Goal: Information Seeking & Learning: Learn about a topic

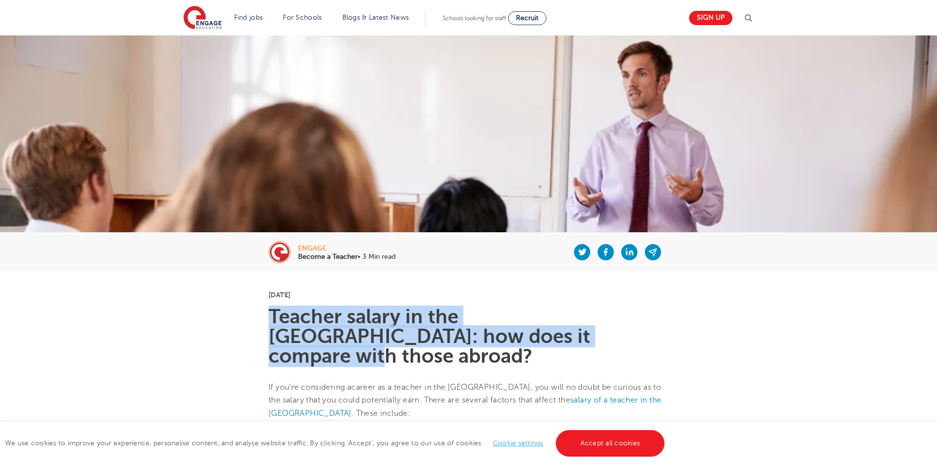
drag, startPoint x: 266, startPoint y: 313, endPoint x: 541, endPoint y: 336, distance: 276.8
copy h1 "Teacher salary in the [GEOGRAPHIC_DATA]: how does it compare with those abroad?"
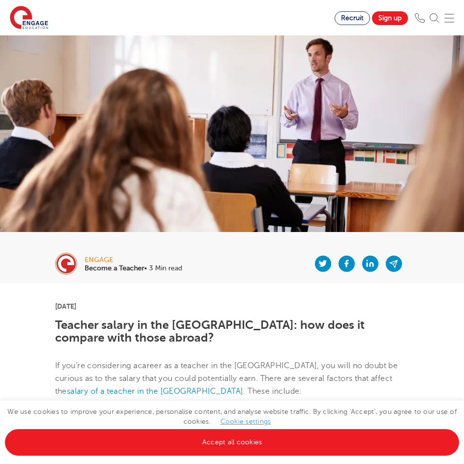
click at [189, 458] on div "We use cookies to improve your experience, personalise content, and analyse web…" at bounding box center [232, 432] width 464 height 63
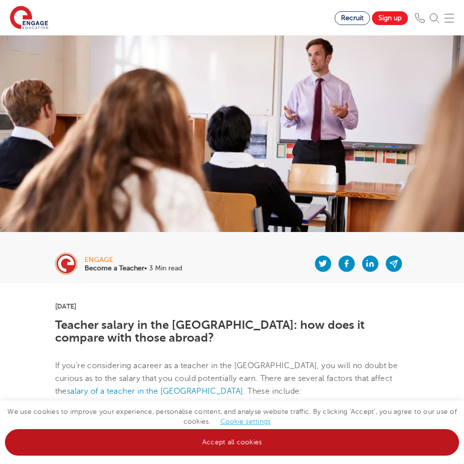
click at [190, 453] on link "Accept all cookies" at bounding box center [232, 442] width 454 height 27
